Goal: Find contact information: Find contact information

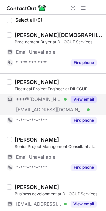
drag, startPoint x: 85, startPoint y: 99, endPoint x: 81, endPoint y: 99, distance: 4.0
click at [82, 99] on button "View email" at bounding box center [83, 99] width 26 height 7
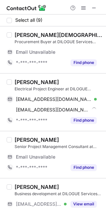
click at [31, 83] on div "Ali Alfahad raza" at bounding box center [37, 82] width 44 height 7
copy div "Alfahad"
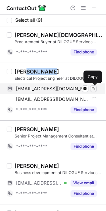
click at [93, 89] on span at bounding box center [92, 88] width 5 height 5
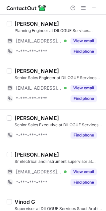
scroll to position [209, 0]
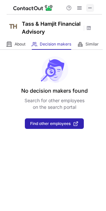
click at [89, 7] on span at bounding box center [89, 7] width 5 height 5
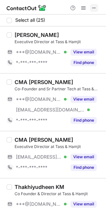
click at [95, 8] on span at bounding box center [93, 7] width 5 height 5
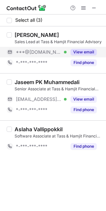
click at [88, 52] on button "View email" at bounding box center [83, 52] width 26 height 7
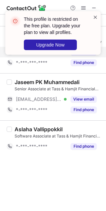
click at [93, 17] on span at bounding box center [94, 17] width 5 height 7
